Goal: Information Seeking & Learning: Learn about a topic

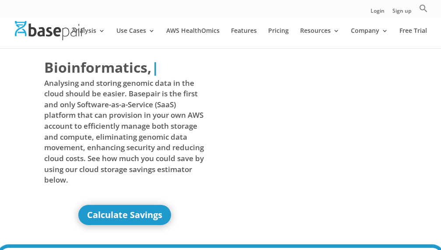
click at [229, 27] on div at bounding box center [233, 30] width 441 height 35
click at [239, 29] on link "Features" at bounding box center [244, 38] width 26 height 21
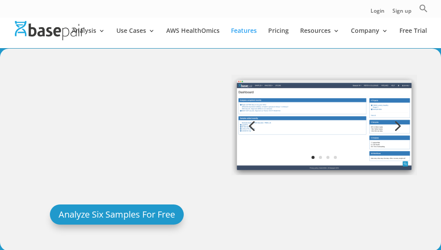
click at [339, 154] on img at bounding box center [323, 125] width 185 height 100
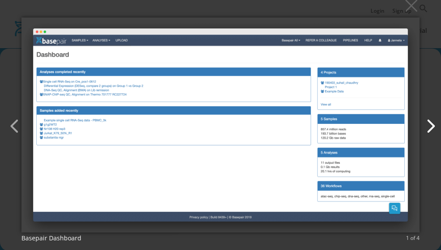
click at [433, 126] on button "button" at bounding box center [425, 121] width 21 height 21
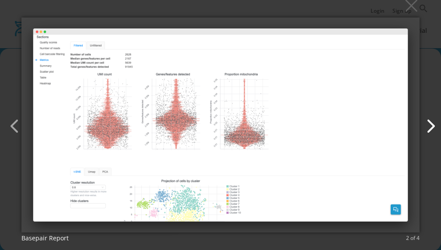
click at [433, 126] on button "button" at bounding box center [425, 121] width 21 height 21
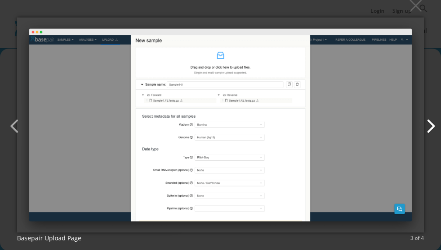
click at [433, 126] on button "button" at bounding box center [425, 121] width 21 height 21
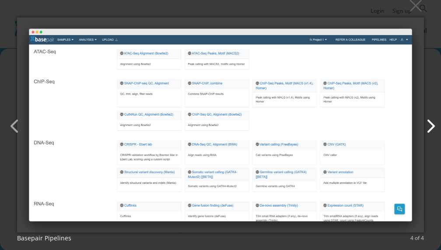
click at [433, 126] on button "button" at bounding box center [425, 121] width 21 height 21
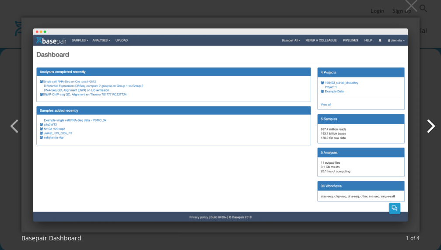
click at [433, 126] on button "button" at bounding box center [425, 121] width 21 height 21
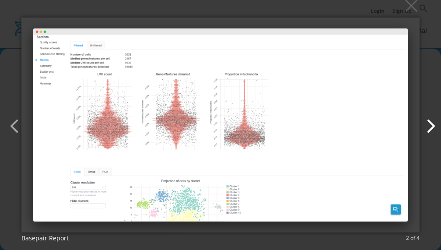
click at [433, 126] on button "button" at bounding box center [425, 121] width 21 height 21
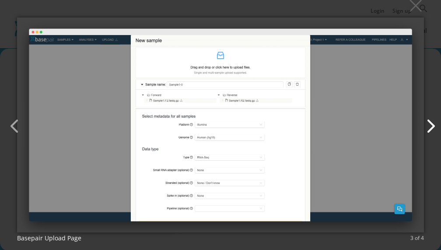
click at [433, 126] on button "button" at bounding box center [425, 121] width 21 height 21
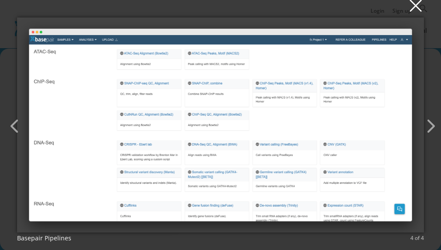
click at [417, 14] on button "×" at bounding box center [223, 5] width 407 height 19
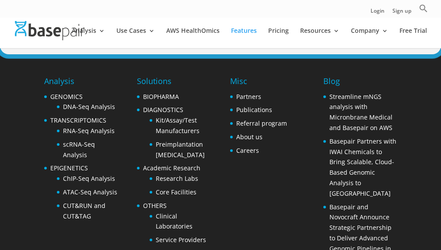
scroll to position [1072, 0]
